Goal: Navigation & Orientation: Find specific page/section

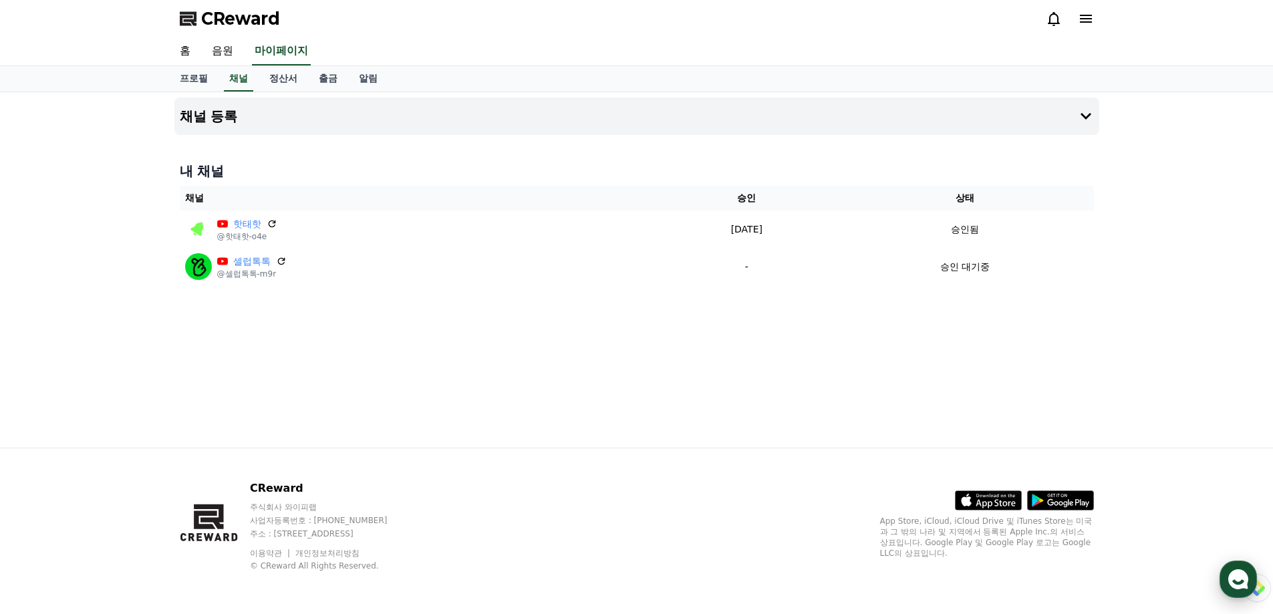
click at [1239, 574] on use "button" at bounding box center [1239, 580] width 20 height 20
click at [1234, 579] on use "button" at bounding box center [1239, 580] width 20 height 20
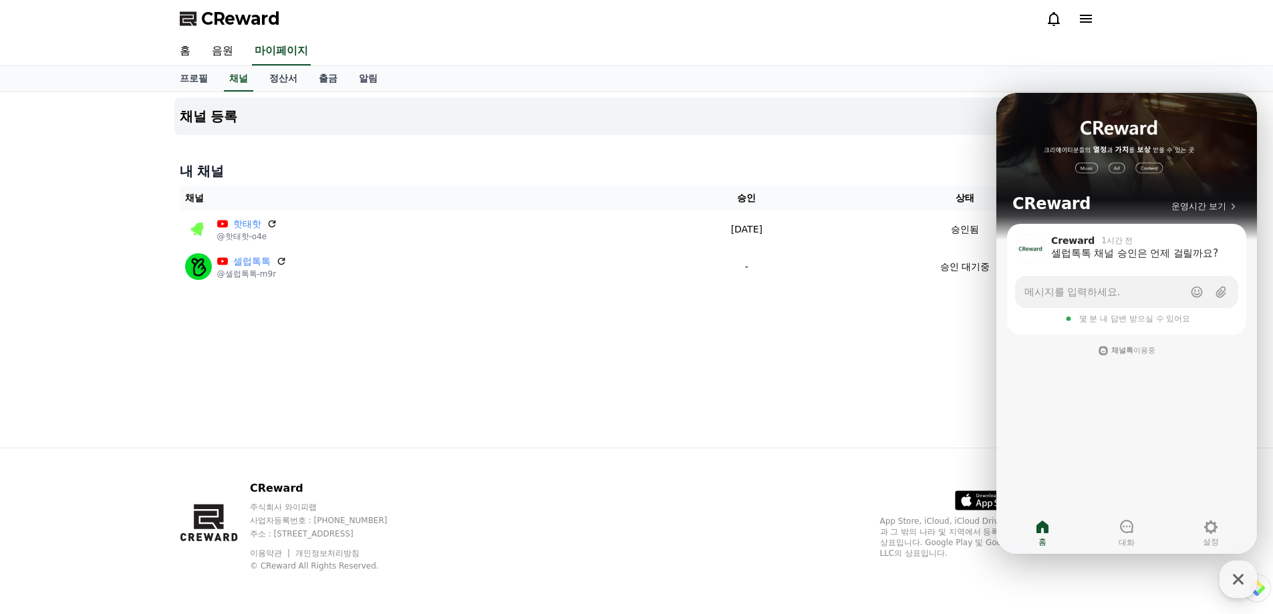
click at [751, 353] on div "채널 등록 내 채널 채널 승인 상태 핫태핫 @핫태핫-o4e [DATE] 09-18 승인됨 셀럽톡톡 @셀럽톡톡-m9r - 승인 대기중" at bounding box center [637, 270] width 936 height 356
click at [260, 21] on span "CReward" at bounding box center [240, 18] width 79 height 21
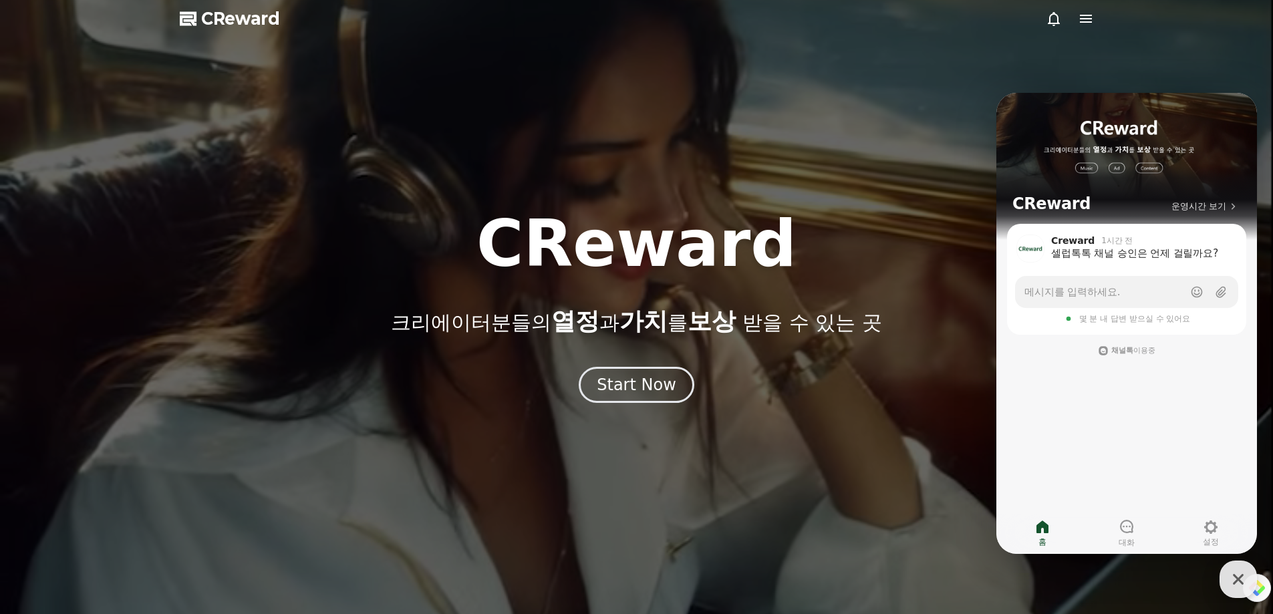
click at [1058, 21] on icon at bounding box center [1054, 19] width 12 height 14
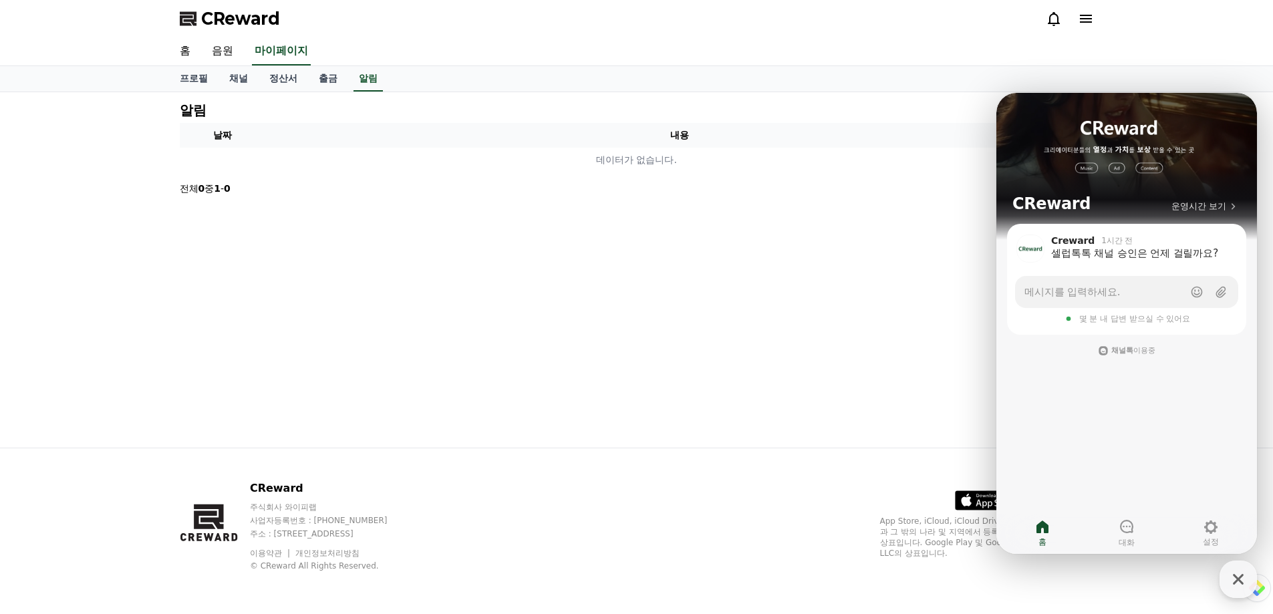
click at [1092, 14] on icon at bounding box center [1086, 19] width 16 height 16
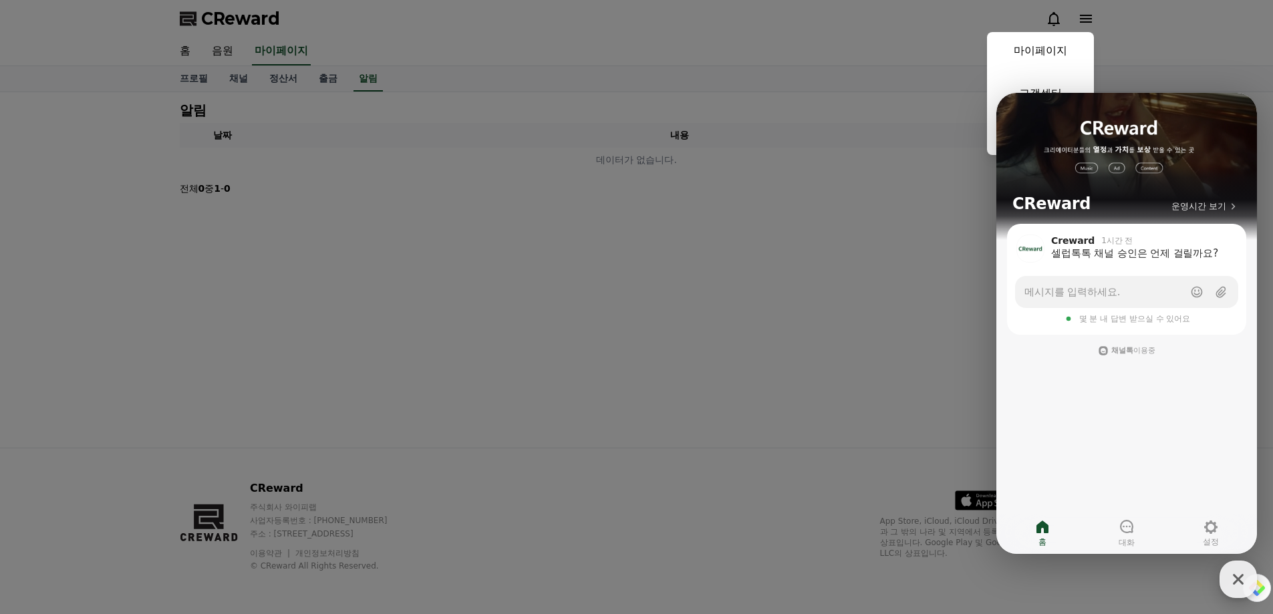
click at [1246, 577] on icon "button" at bounding box center [1239, 580] width 24 height 24
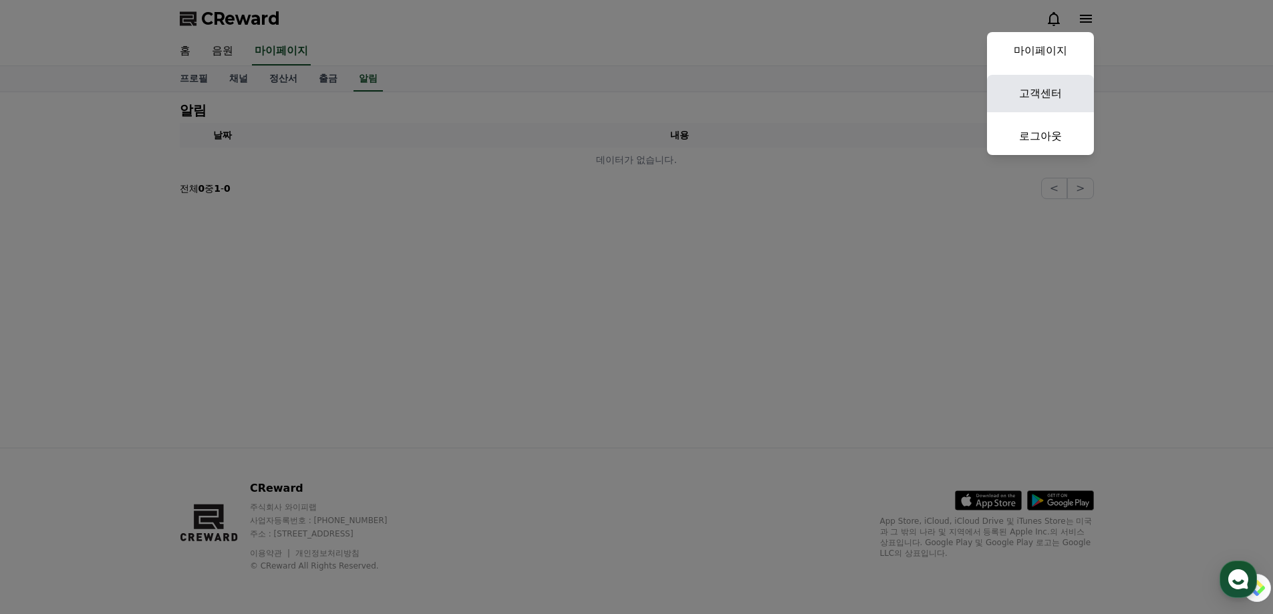
click at [1086, 89] on link "고객센터" at bounding box center [1040, 93] width 107 height 37
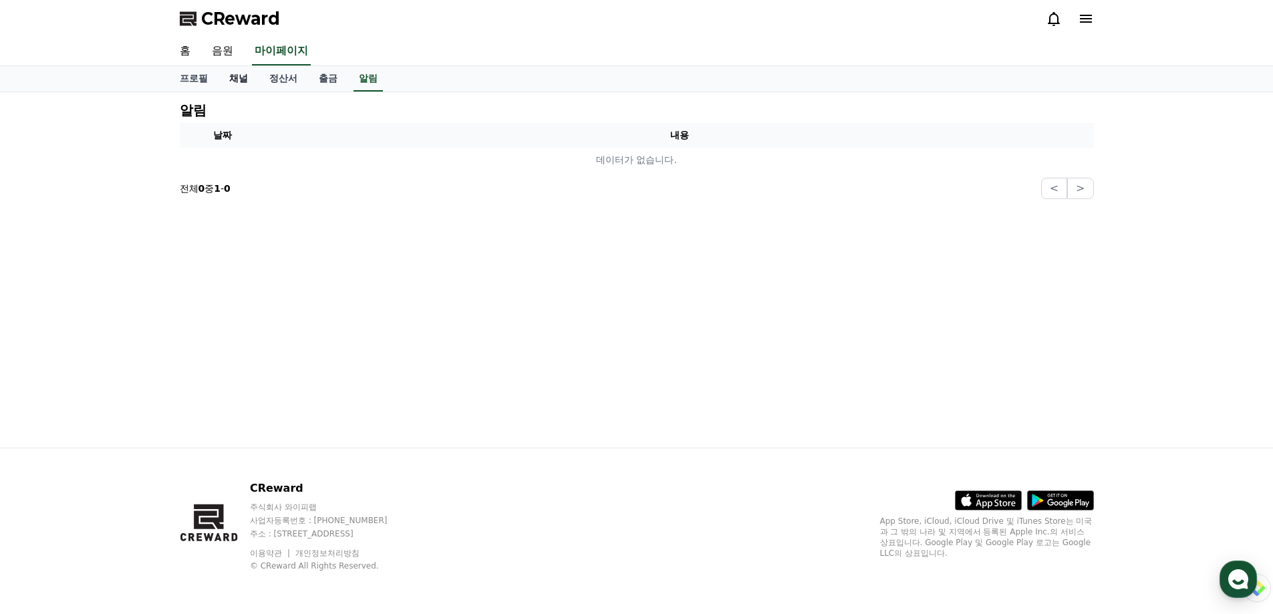
click at [248, 82] on link "채널" at bounding box center [239, 78] width 40 height 25
